Goal: Task Accomplishment & Management: Complete application form

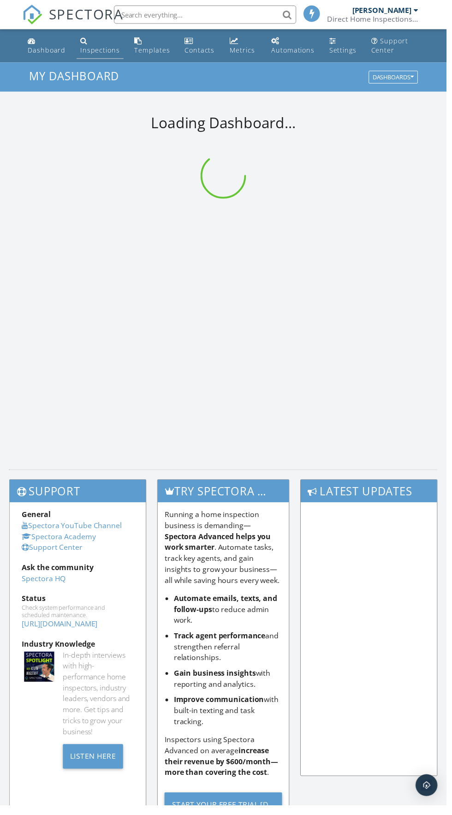
click at [81, 44] on div "Inspections" at bounding box center [84, 40] width 7 height 7
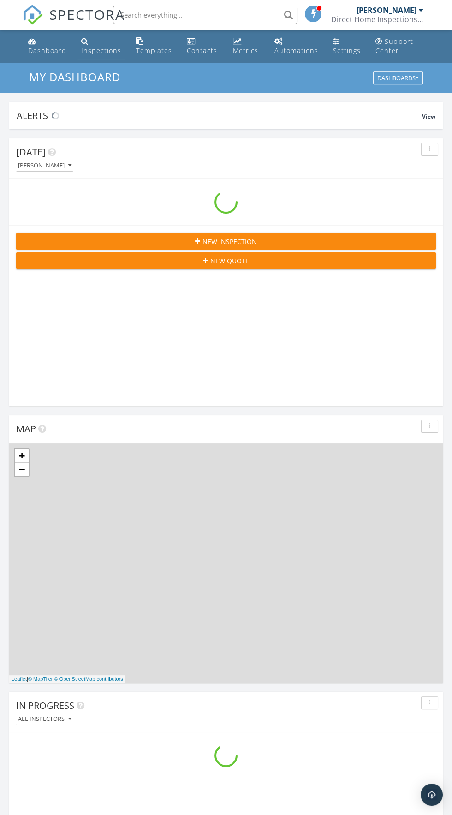
scroll to position [1577, 452]
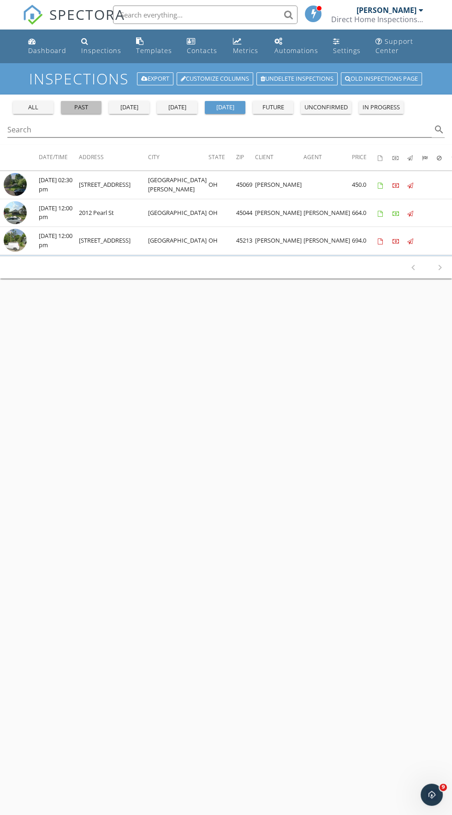
click at [72, 108] on div "past" at bounding box center [81, 107] width 33 height 9
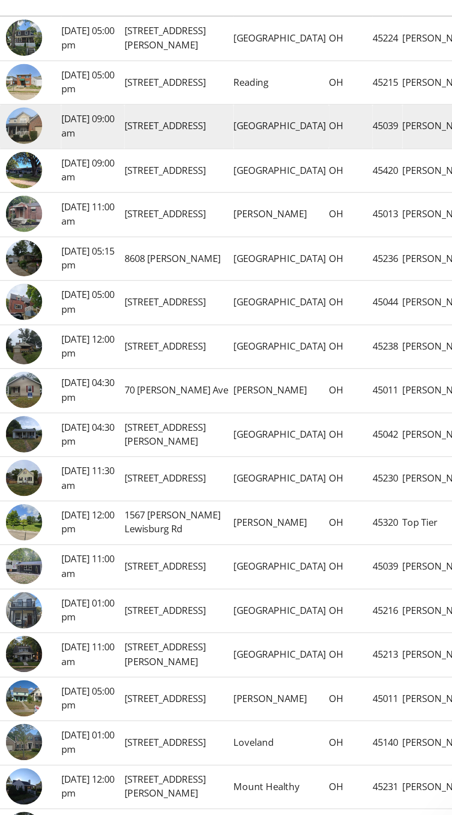
click at [17, 239] on img at bounding box center [15, 240] width 23 height 23
click at [17, 244] on img at bounding box center [15, 240] width 23 height 23
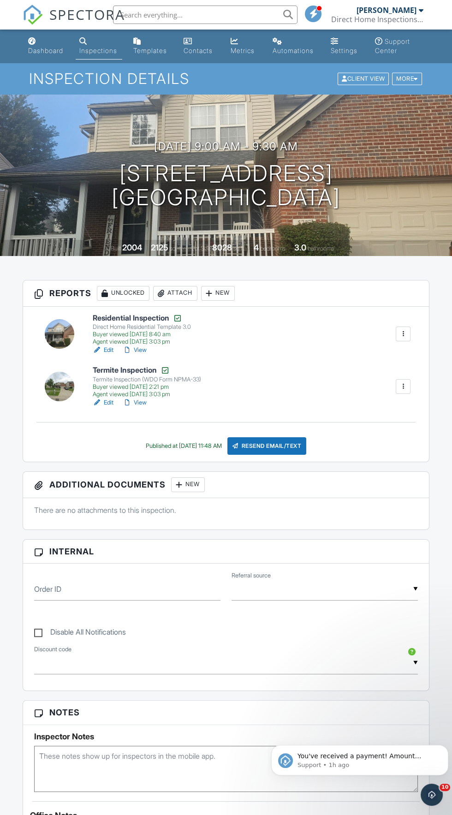
click at [155, 341] on div "Agent viewed [DATE] 3:03 pm" at bounding box center [142, 341] width 98 height 7
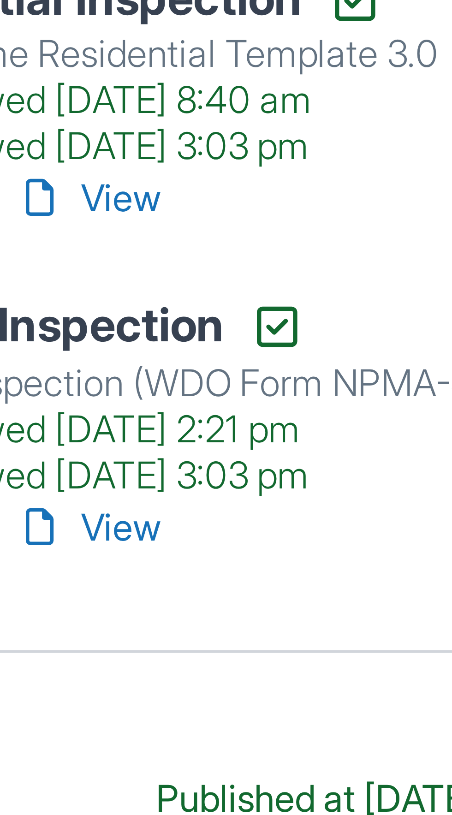
click at [141, 348] on link "View" at bounding box center [135, 349] width 24 height 9
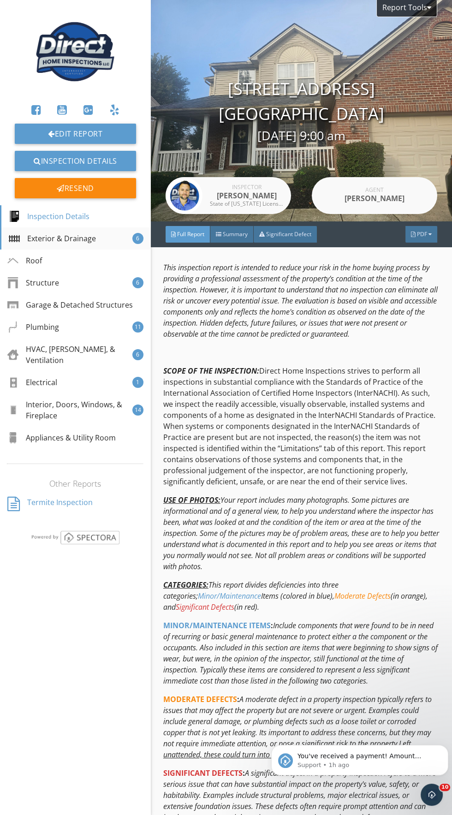
click at [34, 238] on div "Exterior & Drainage" at bounding box center [52, 238] width 87 height 11
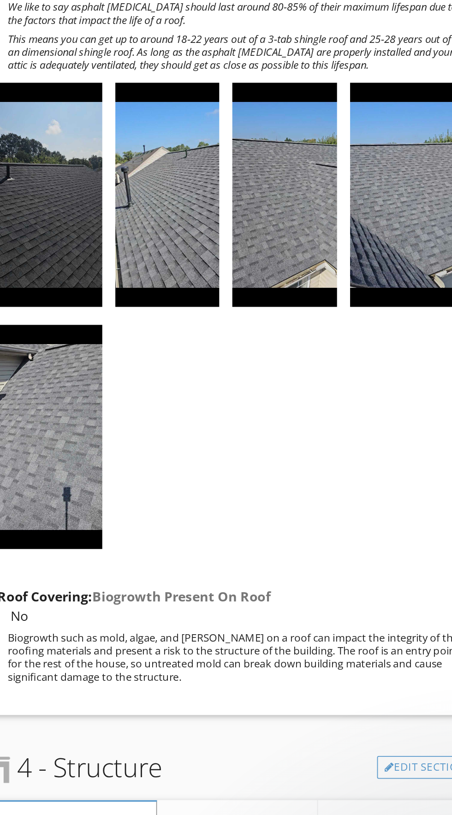
scroll to position [1996, 0]
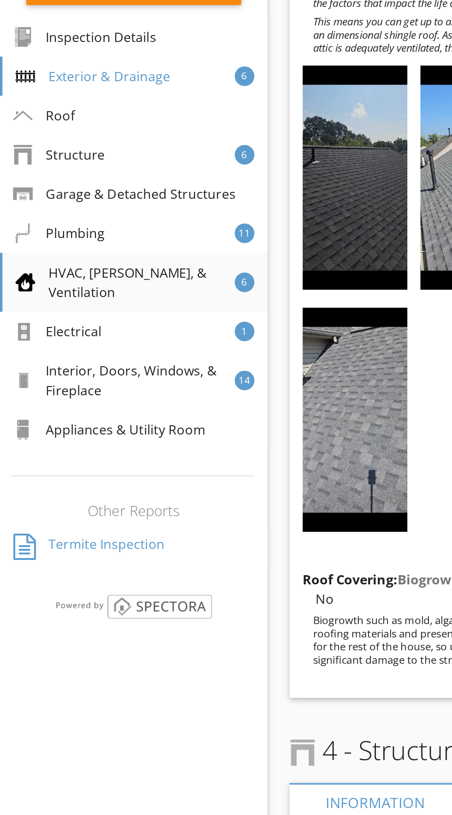
click at [41, 350] on div "HVAC, Ductwork, & Ventilation" at bounding box center [71, 355] width 124 height 22
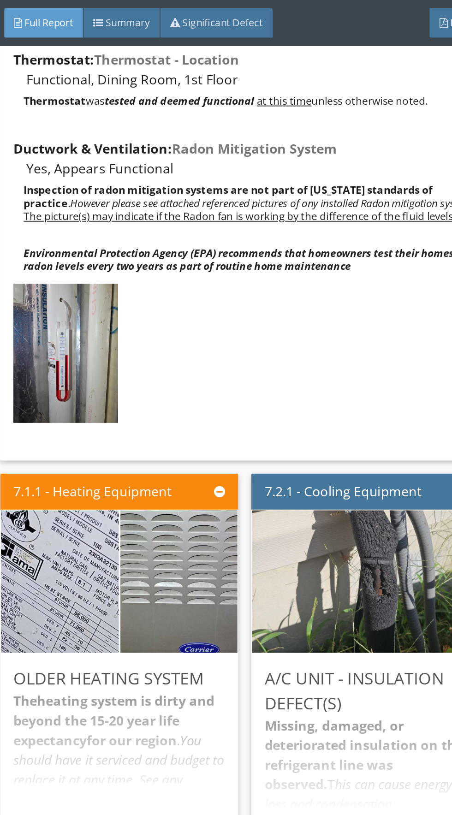
scroll to position [7316, 0]
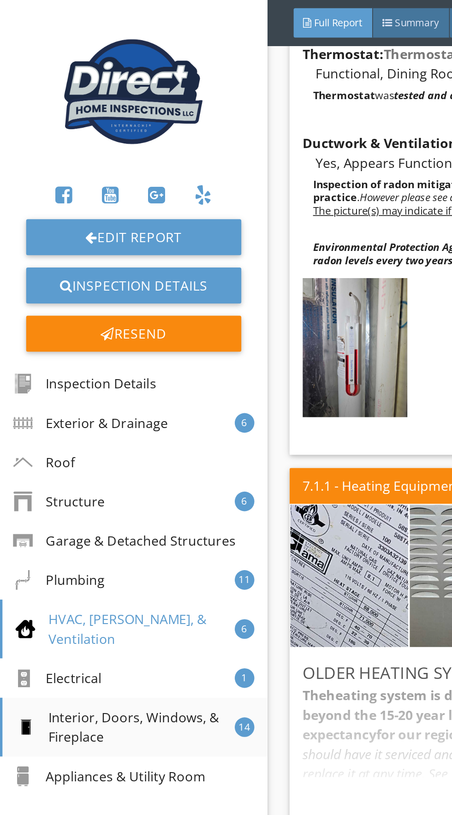
click at [88, 399] on div "Interior, Doors, Windows, & Fireplace" at bounding box center [71, 410] width 124 height 22
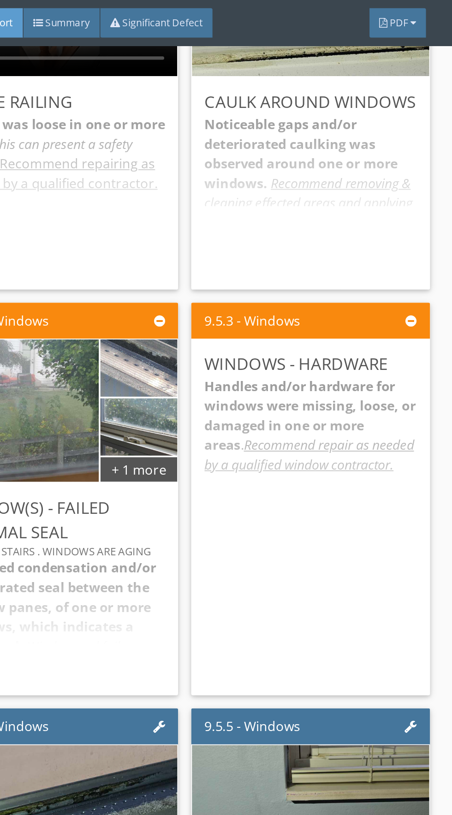
scroll to position [9844, 0]
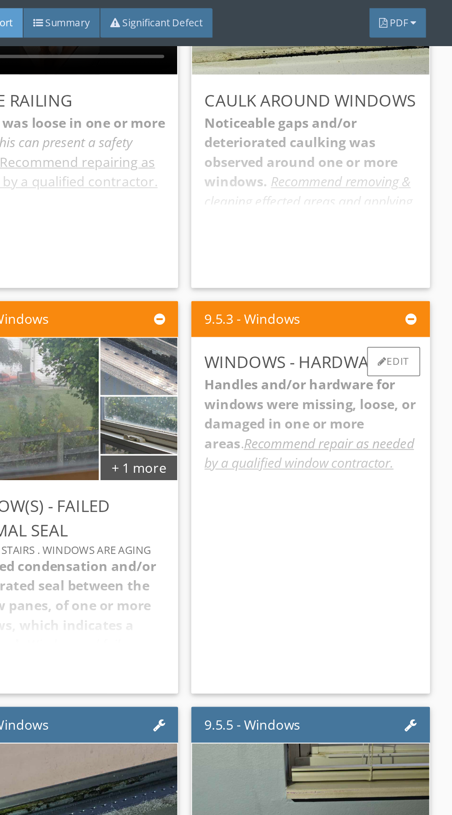
click at [357, 317] on div "Handles and/or hardware for windows were missing, loose, or damaged in one or m…" at bounding box center [371, 297] width 119 height 172
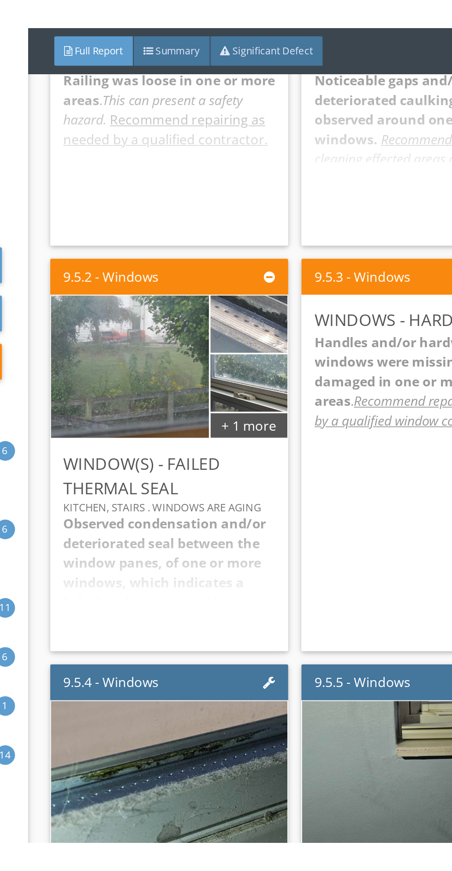
scroll to position [9876, 0]
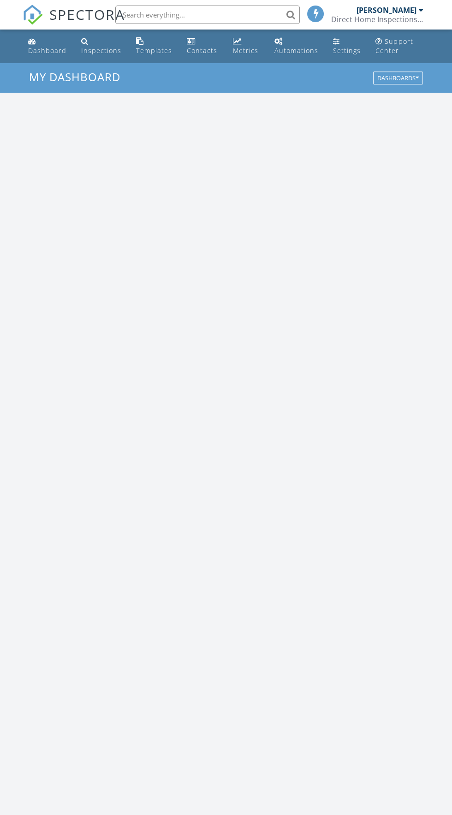
scroll to position [1577, 452]
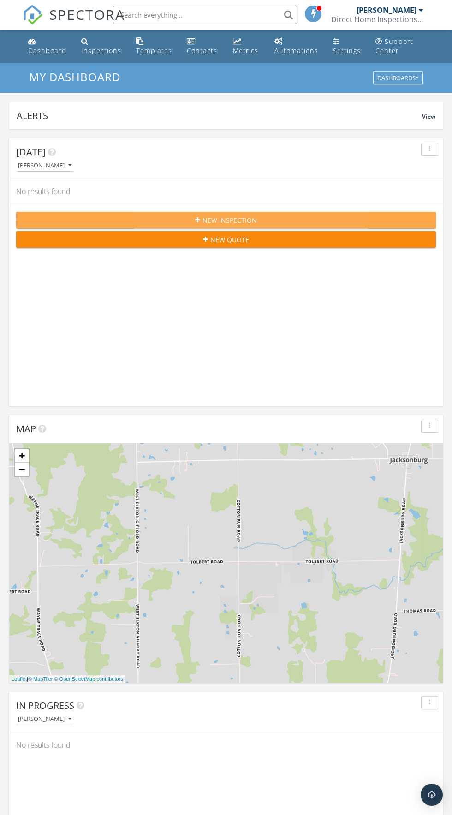
click at [92, 220] on div "New Inspection" at bounding box center [226, 220] width 405 height 10
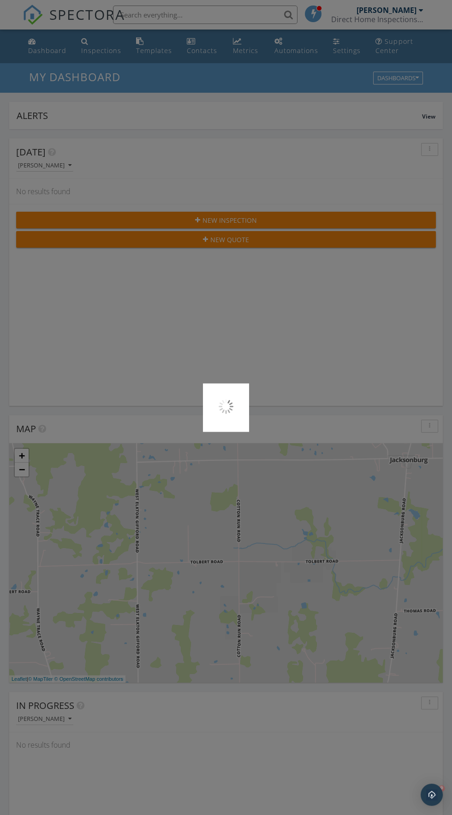
scroll to position [0, 0]
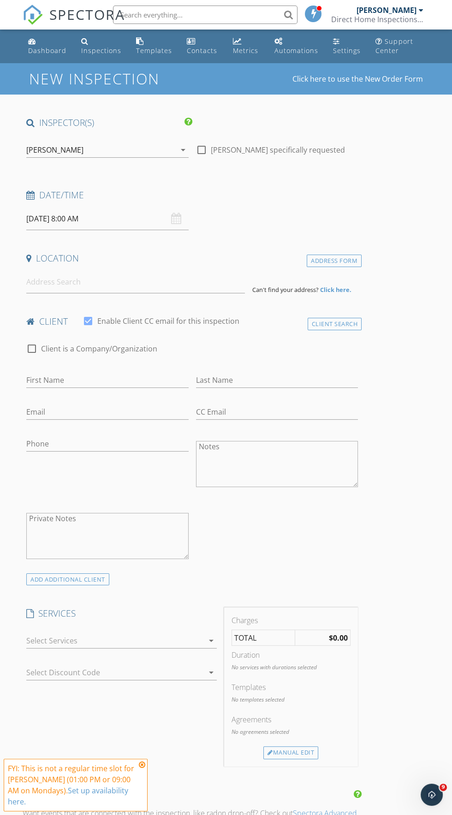
click at [32, 149] on div "[PERSON_NAME]" at bounding box center [54, 150] width 57 height 8
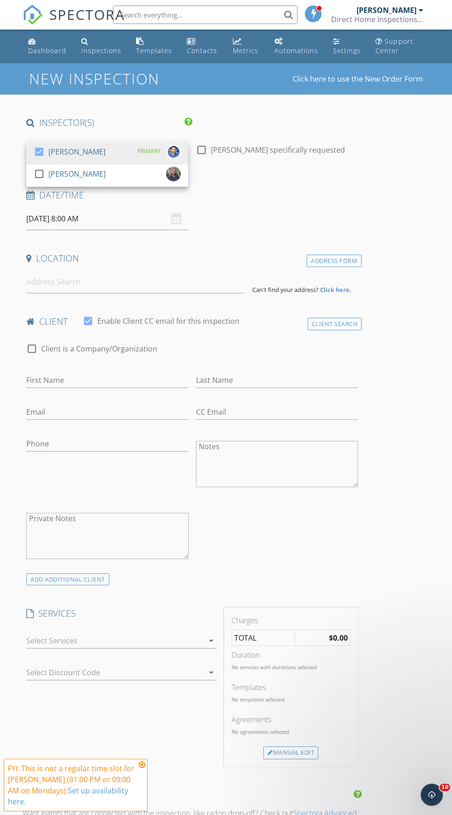
click at [354, 222] on div "Date/Time [DATE] 8:00 AM" at bounding box center [192, 209] width 339 height 41
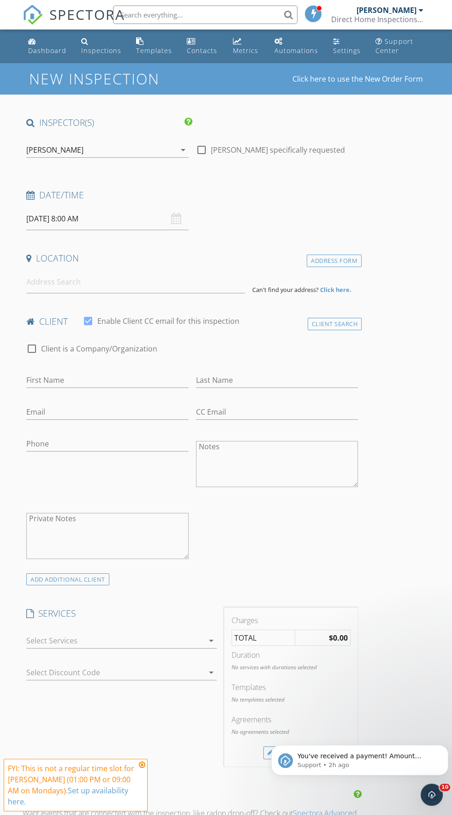
click at [103, 217] on input "[DATE] 8:00 AM" at bounding box center [107, 218] width 162 height 23
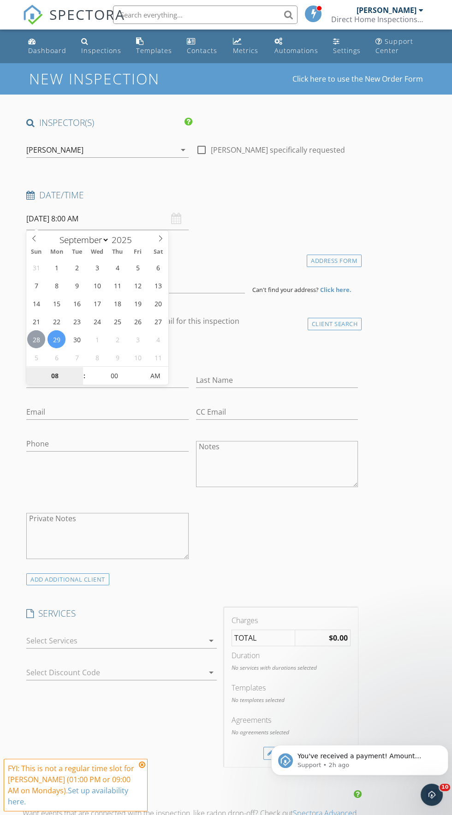
type input "09/28/2025 8:00 AM"
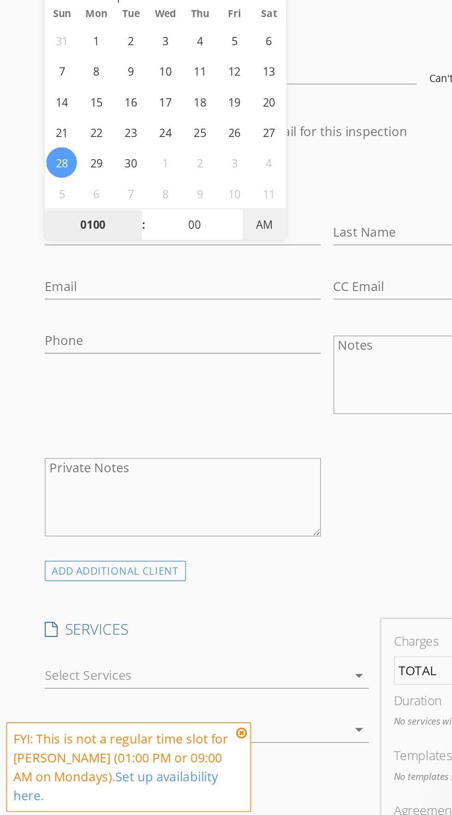
click at [147, 373] on span "AM" at bounding box center [154, 376] width 25 height 18
type input "12"
type input "09/28/2025 12:00 PM"
click at [65, 375] on input "12" at bounding box center [54, 376] width 57 height 18
type input "01"
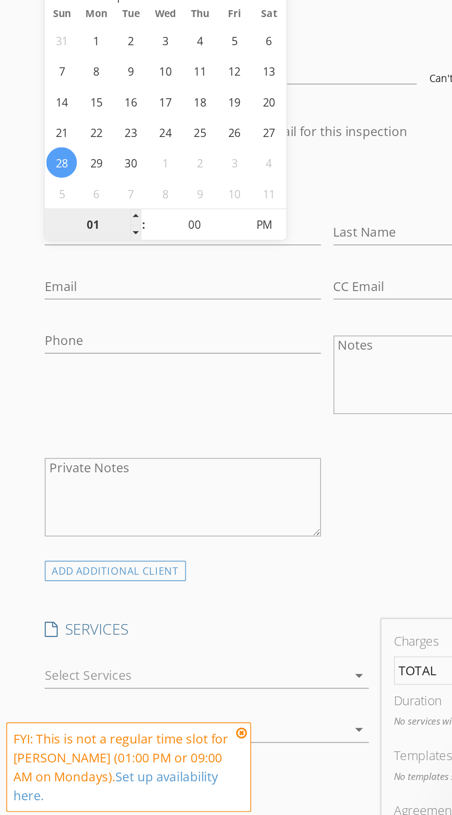
type input "[DATE] 1:00 PM"
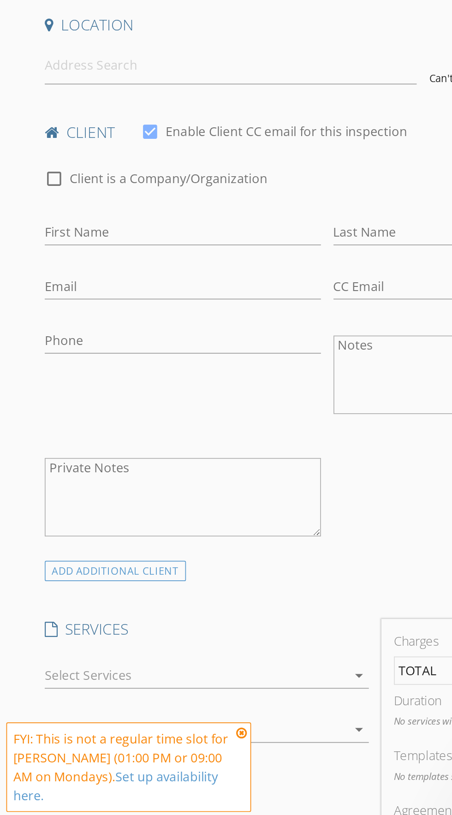
click at [236, 317] on label "Enable Client CC email for this inspection" at bounding box center [168, 320] width 142 height 9
checkbox input "false"
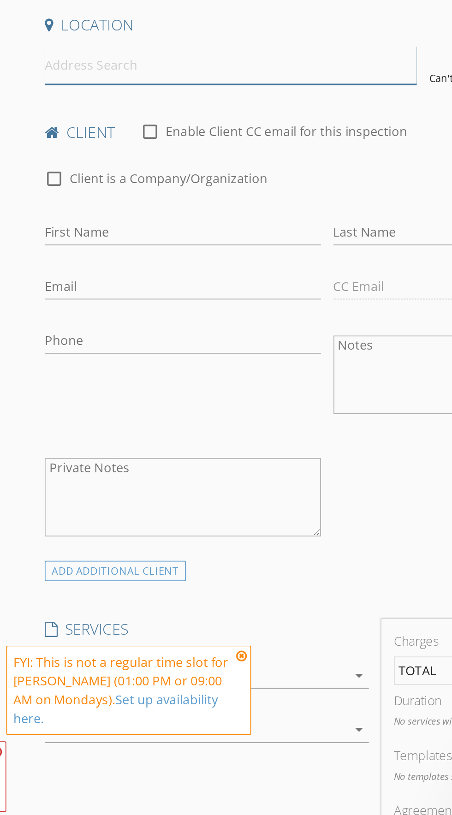
click at [175, 282] on input at bounding box center [135, 282] width 219 height 23
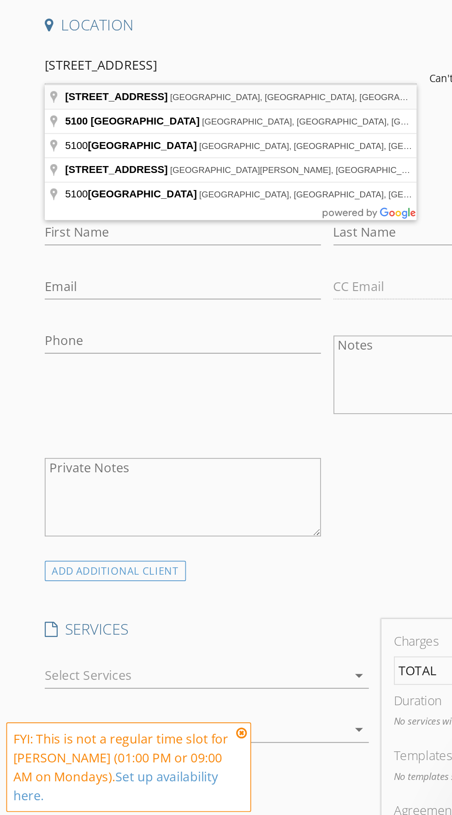
type input "5100 Brookfield Drive, Middletown, OH, USA"
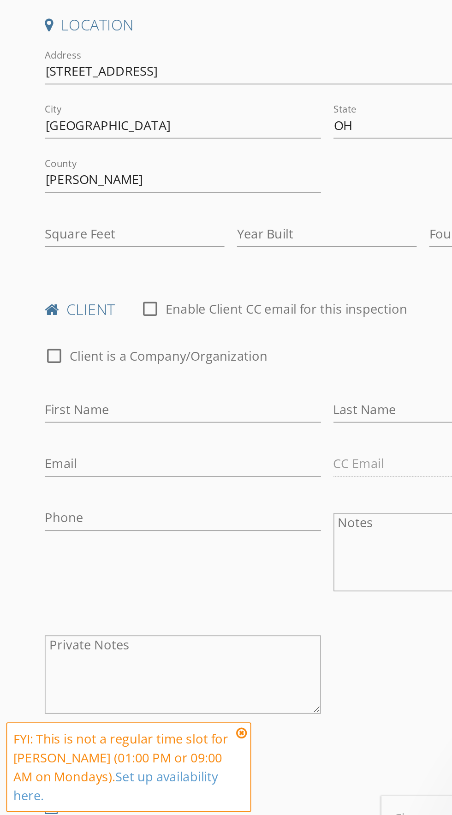
click at [38, 445] on div at bounding box center [32, 453] width 16 height 16
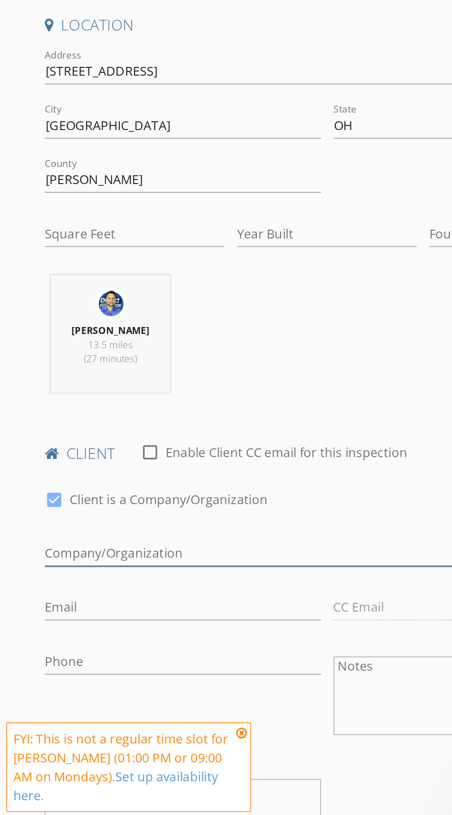
click at [41, 569] on input "Enable Client CC email for this inspection" at bounding box center [192, 568] width 332 height 15
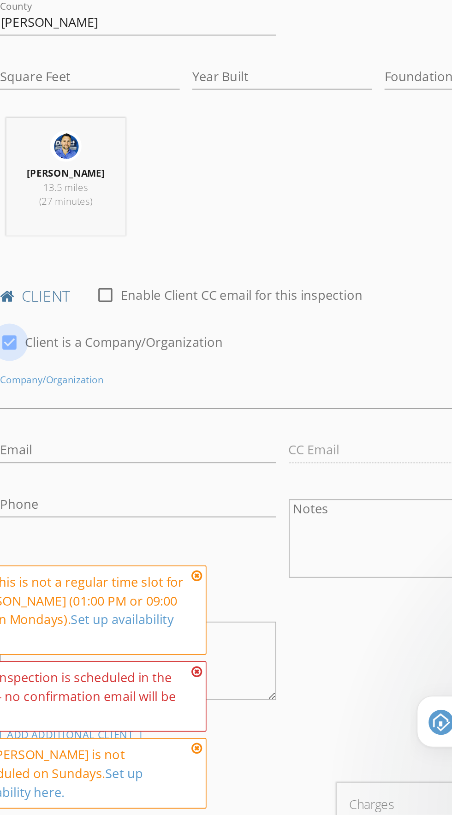
click at [30, 537] on div at bounding box center [32, 537] width 16 height 16
checkbox input "false"
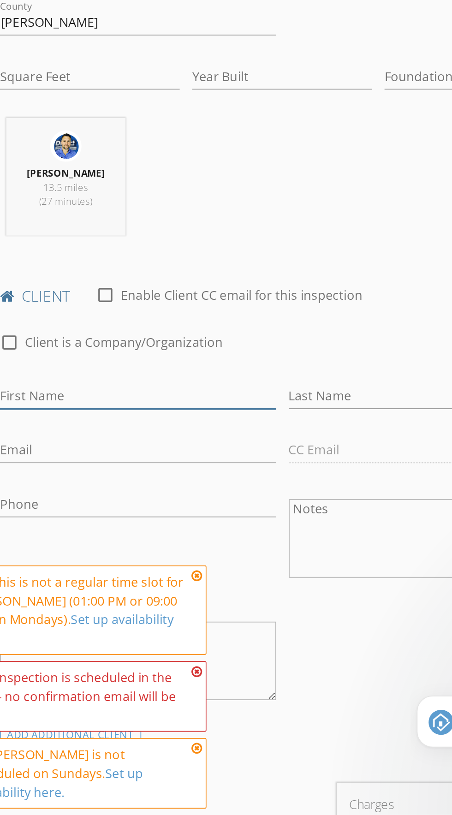
click at [56, 569] on input "First Name" at bounding box center [107, 568] width 162 height 15
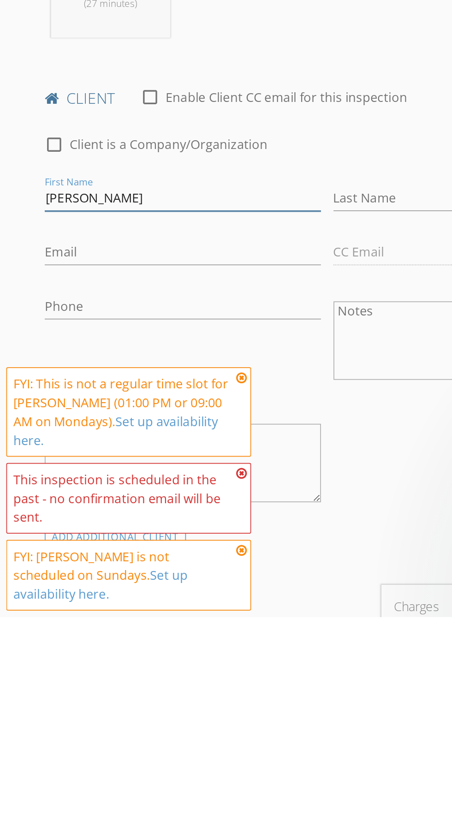
type input "[PERSON_NAME]"
click at [224, 563] on input "Last Name" at bounding box center [277, 568] width 162 height 15
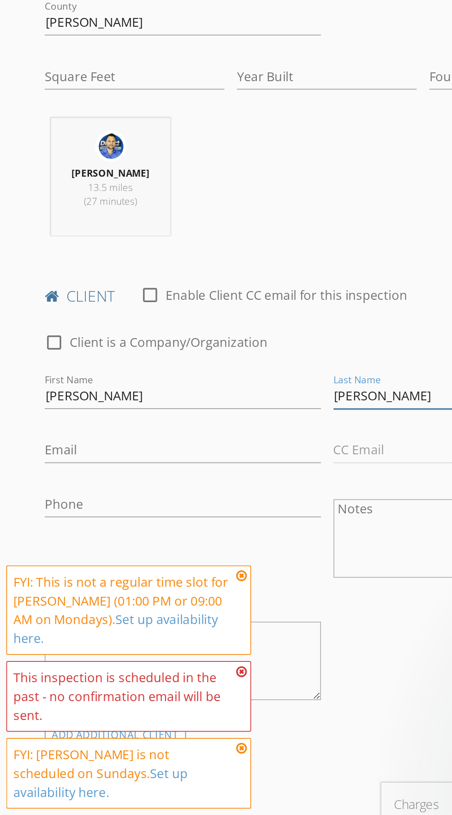
type input "[PERSON_NAME]"
click at [142, 678] on icon at bounding box center [142, 673] width 6 height 7
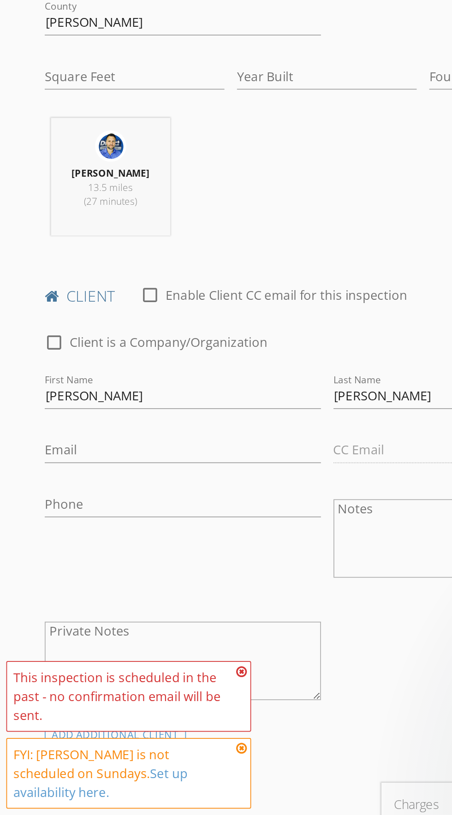
click at [142, 734] on icon at bounding box center [142, 730] width 6 height 7
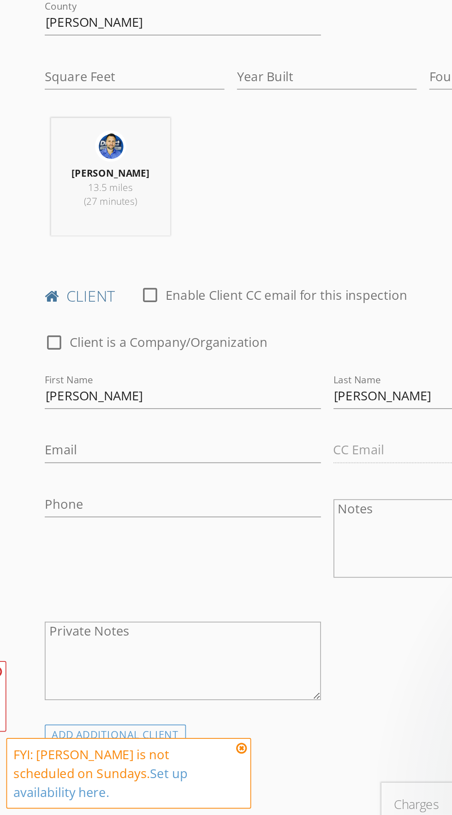
click at [142, 779] on icon at bounding box center [142, 775] width 6 height 7
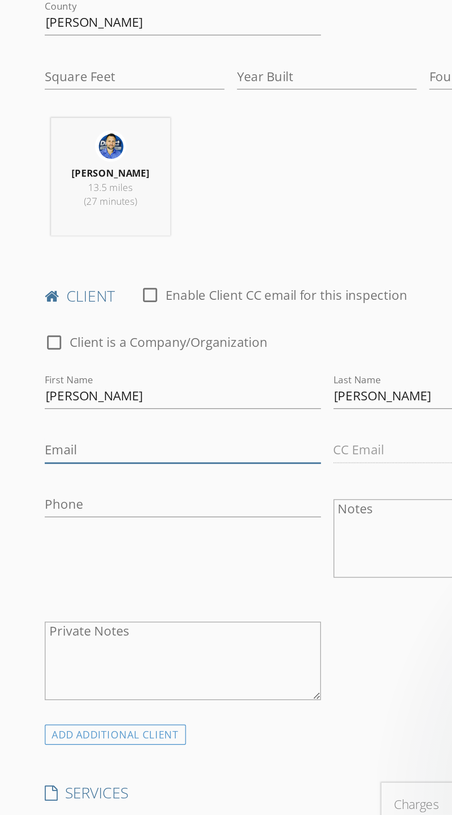
click at [33, 596] on input "Email" at bounding box center [107, 600] width 162 height 15
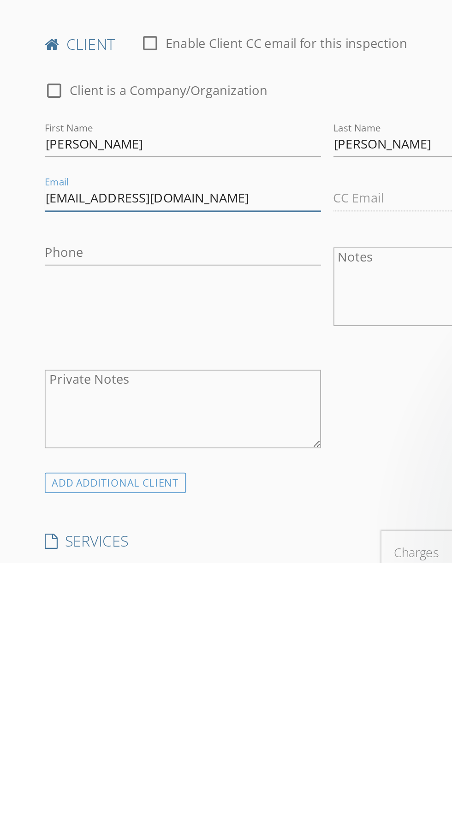
type input "Debordebrady@gmail.com"
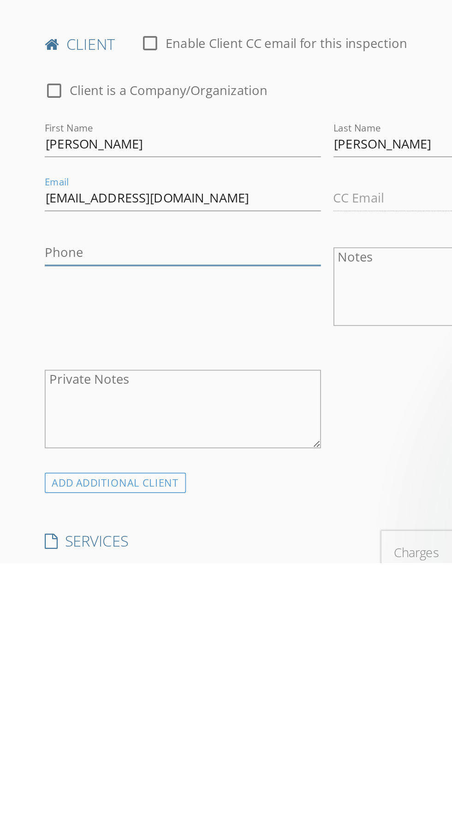
click at [39, 627] on input "Phone" at bounding box center [107, 632] width 162 height 15
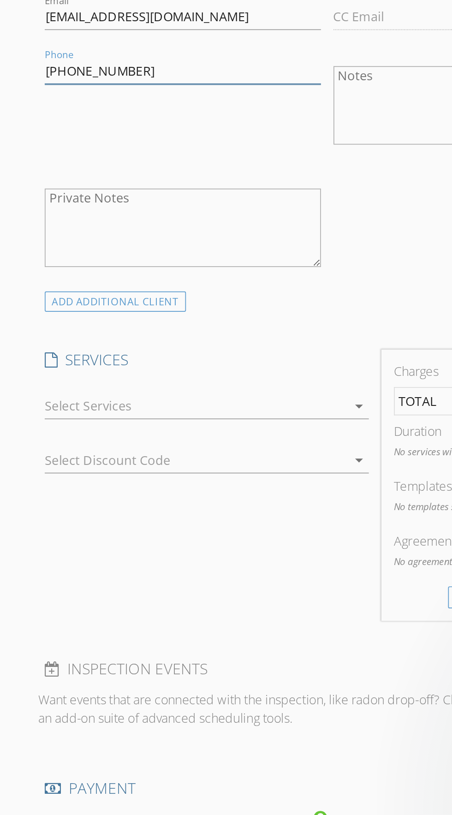
scroll to position [257, 0]
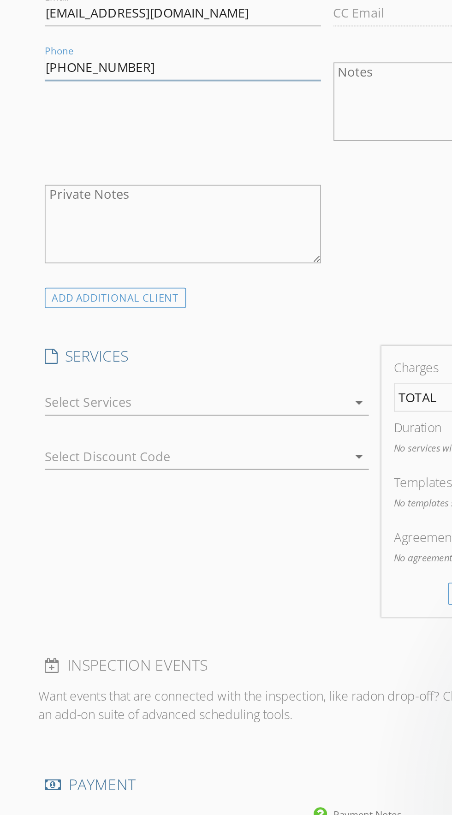
type input "[PHONE_NUMBER]"
click at [38, 568] on div at bounding box center [115, 572] width 178 height 15
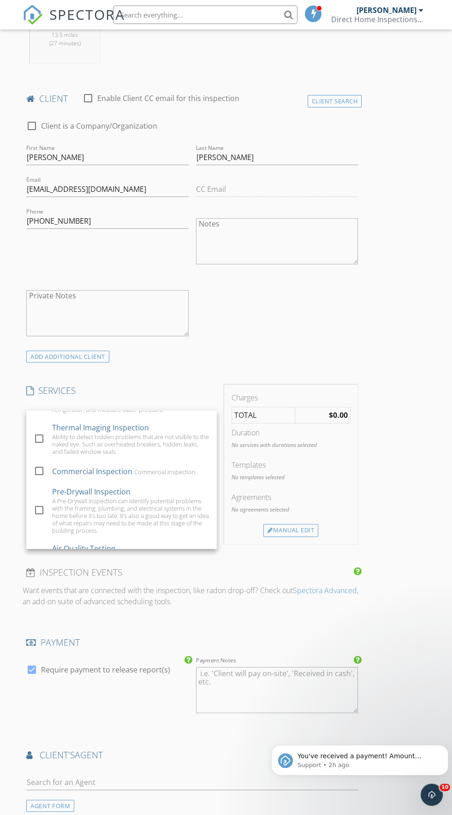
scroll to position [199, 0]
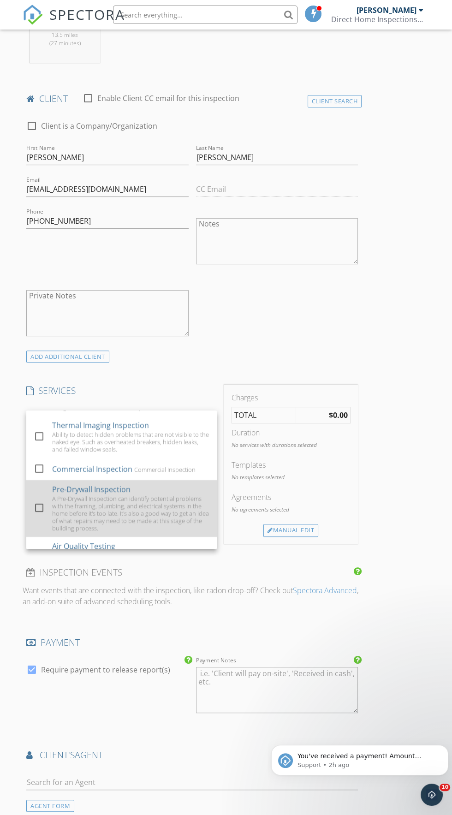
click at [39, 506] on div at bounding box center [39, 508] width 16 height 16
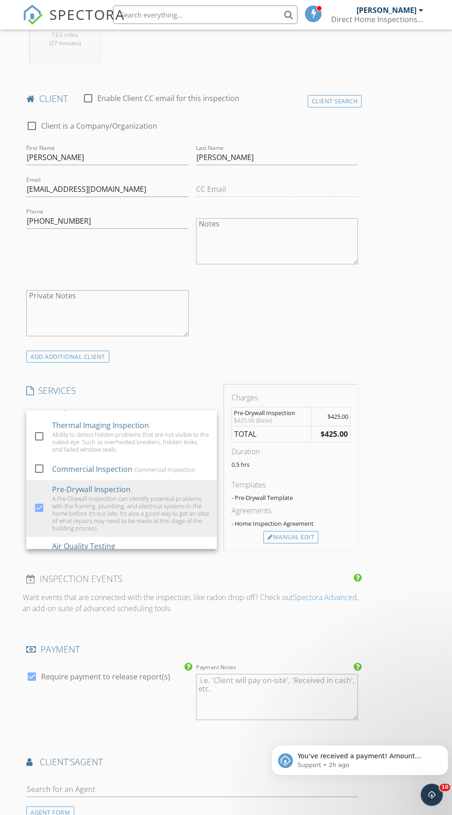
click at [442, 580] on div "New Inspection Click here to use the New Order Form INSPECTOR(S) check_box Mitc…" at bounding box center [226, 449] width 452 height 1594
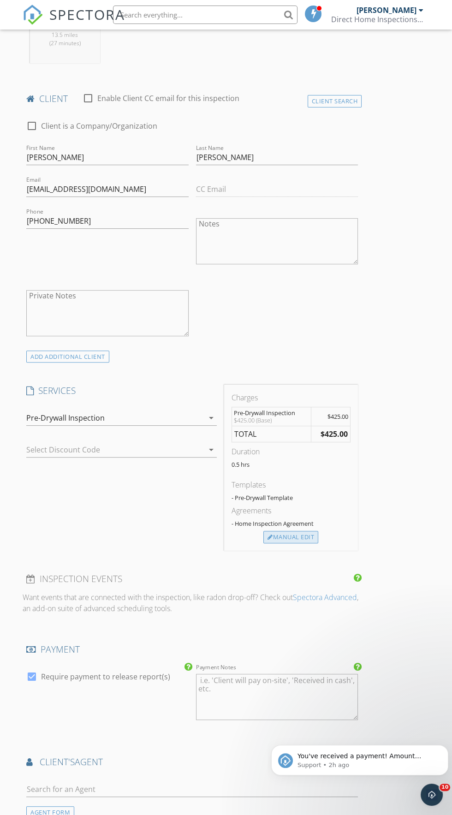
click at [301, 535] on div "Manual Edit" at bounding box center [290, 537] width 55 height 13
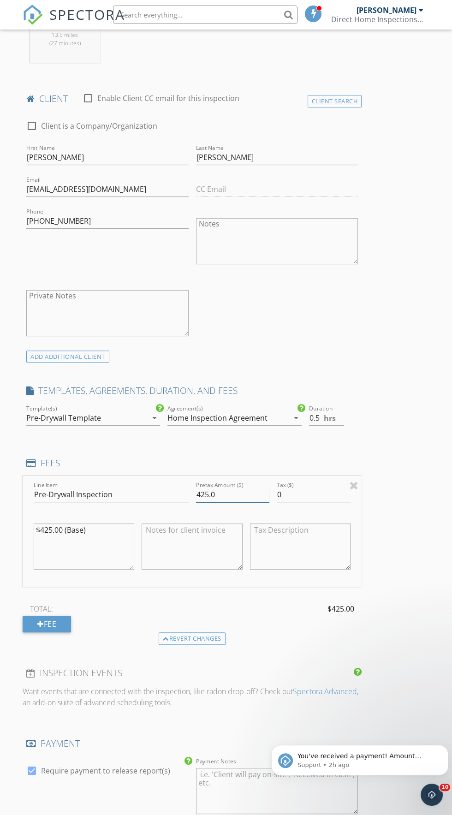
click at [207, 492] on input "425.0" at bounding box center [233, 494] width 74 height 15
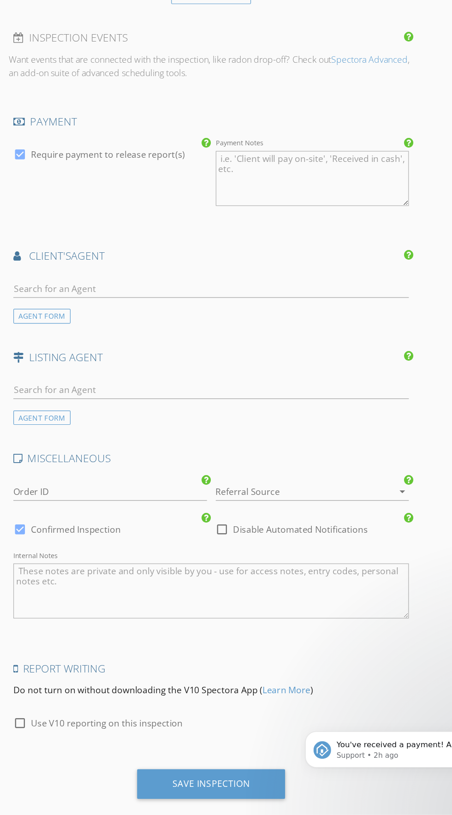
scroll to position [933, 0]
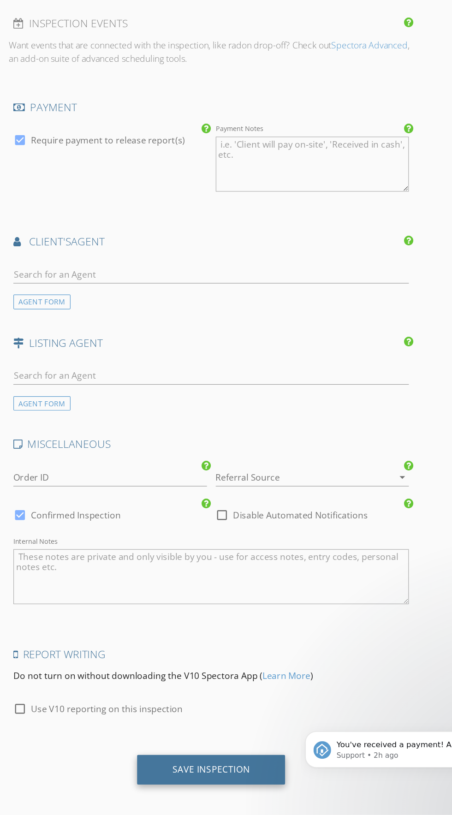
type input "200.0"
click at [215, 772] on div "Save Inspection" at bounding box center [192, 776] width 65 height 9
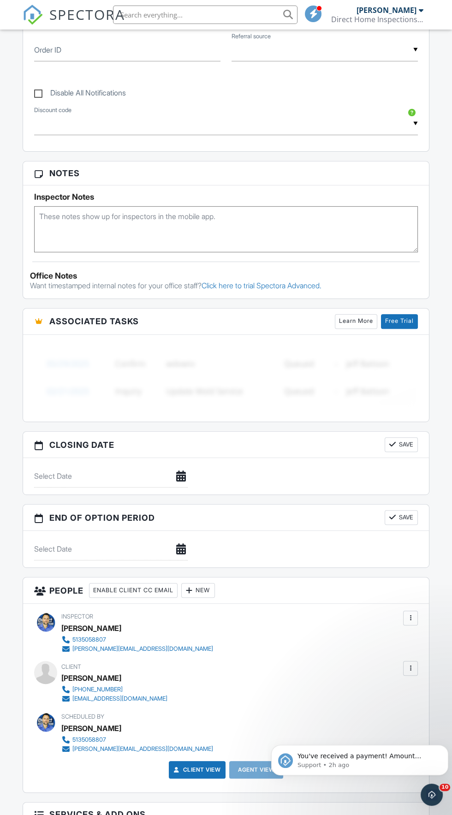
scroll to position [478, 0]
